Goal: Transaction & Acquisition: Purchase product/service

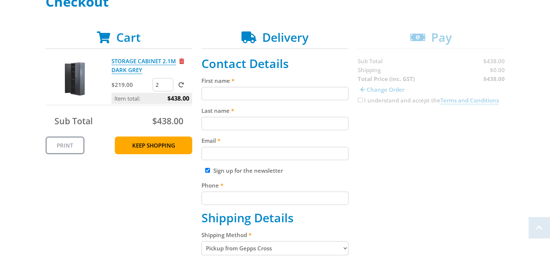
scroll to position [123, 0]
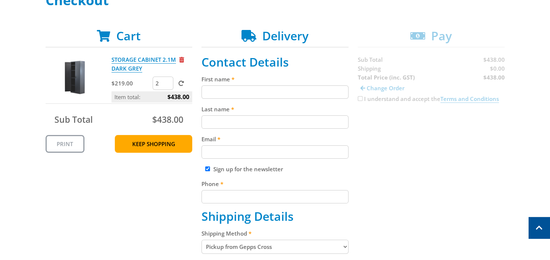
click at [232, 93] on input "First name" at bounding box center [274, 92] width 147 height 13
type input "Samantha"
type input "Davis"
type input "samantha.sz.ong@gmail.com"
click at [208, 169] on input "Sign up for the newsletter" at bounding box center [207, 169] width 5 height 5
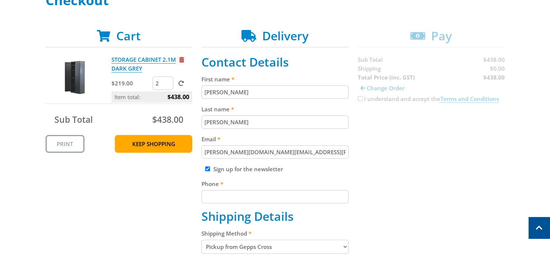
checkbox input "false"
click at [213, 199] on input "Phone" at bounding box center [274, 196] width 147 height 13
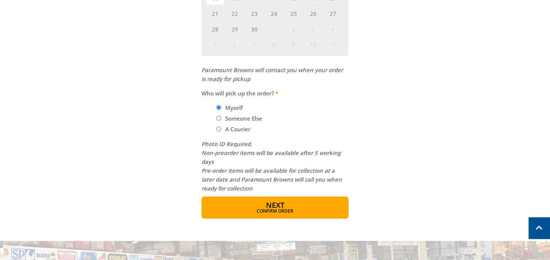
scroll to position [462, 0]
type input "0421703564"
click at [254, 117] on label "Someone Else" at bounding box center [244, 118] width 42 height 13
click at [221, 117] on input "Someone Else" at bounding box center [218, 118] width 5 height 5
radio input "true"
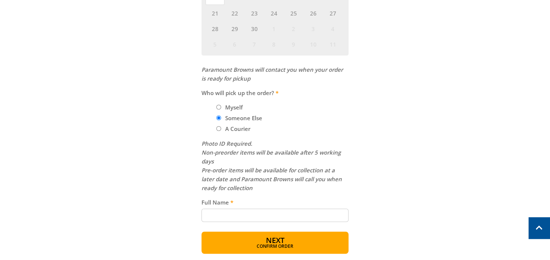
click at [257, 213] on input "Full Name" at bounding box center [274, 215] width 147 height 13
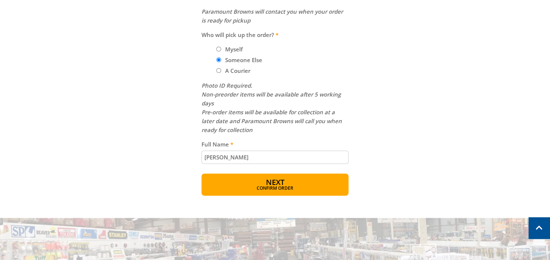
scroll to position [521, 0]
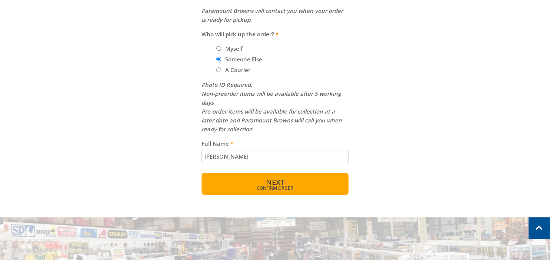
type input "Henry Davis"
click at [254, 191] on button "Next Confirm order" at bounding box center [274, 184] width 147 height 22
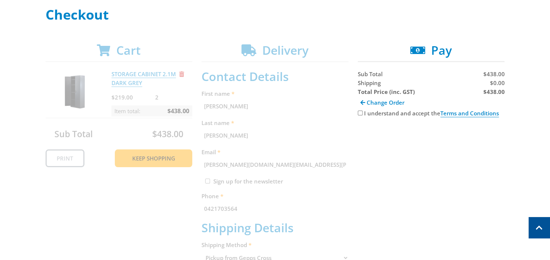
scroll to position [0, 0]
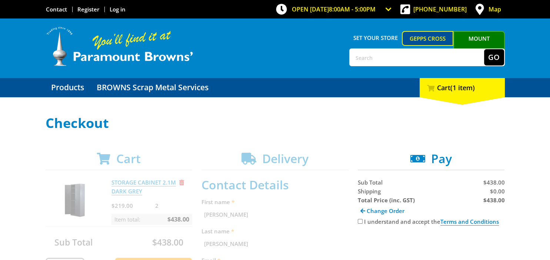
click at [184, 140] on p at bounding box center [275, 140] width 459 height 9
click at [361, 223] on input "I understand and accept the Terms and Conditions" at bounding box center [360, 221] width 5 height 5
checkbox input "true"
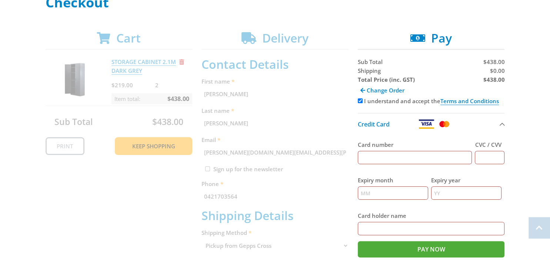
scroll to position [166, 0]
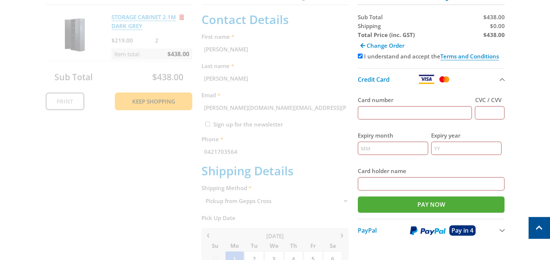
click at [404, 108] on input "Card number" at bounding box center [415, 112] width 114 height 13
type input "5360364115533740"
type input "046"
type input "09"
type input "27"
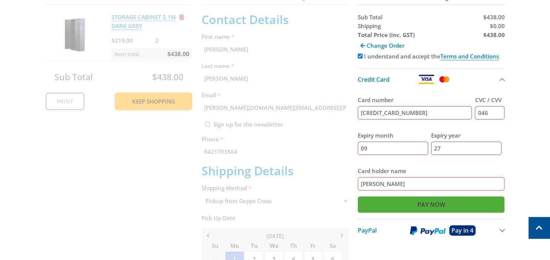
type input "Samantha Davis"
click at [415, 201] on input "Pay Now" at bounding box center [431, 205] width 147 height 16
type input "Paying..."
